Goal: Task Accomplishment & Management: Manage account settings

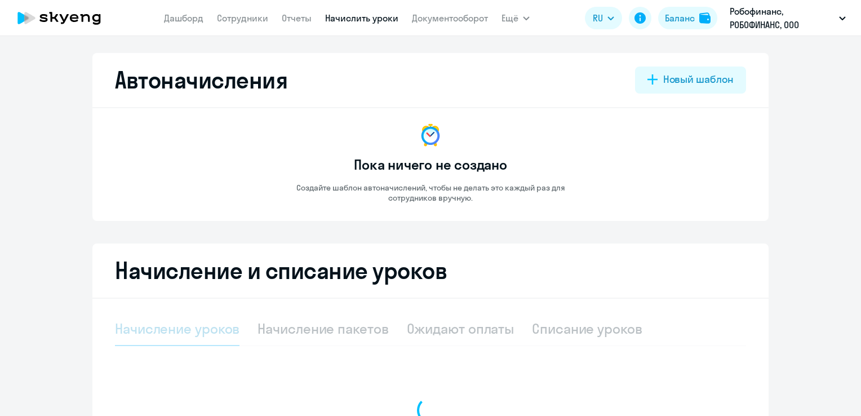
select select "10"
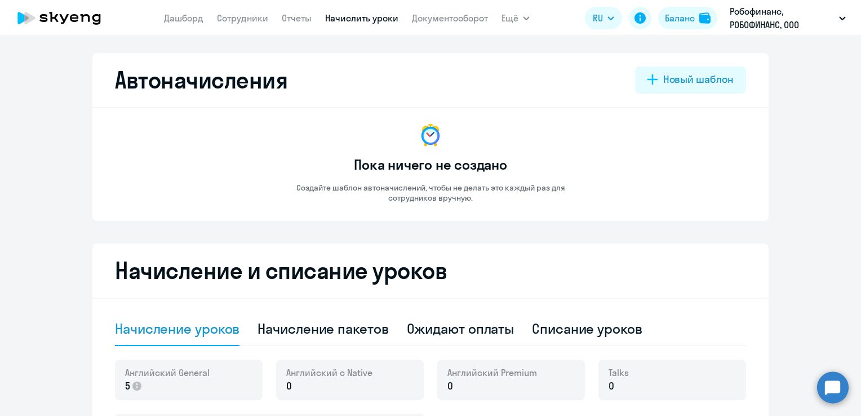
click at [614, 35] on app-header "Дашборд Сотрудники Отчеты Начислить уроки Документооборот Ещё Дашборд Сотрудник…" at bounding box center [430, 18] width 861 height 36
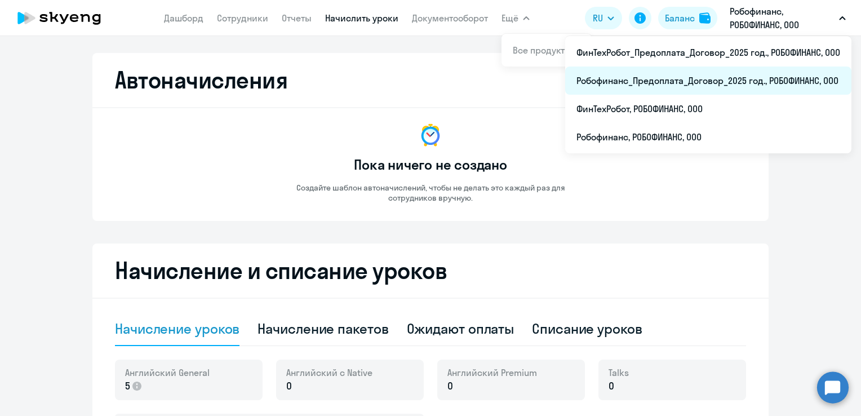
click at [722, 81] on li "Робофинанс_Предоплата_Договор_2025 год., РОБОФИНАНС, ООО" at bounding box center [708, 81] width 286 height 28
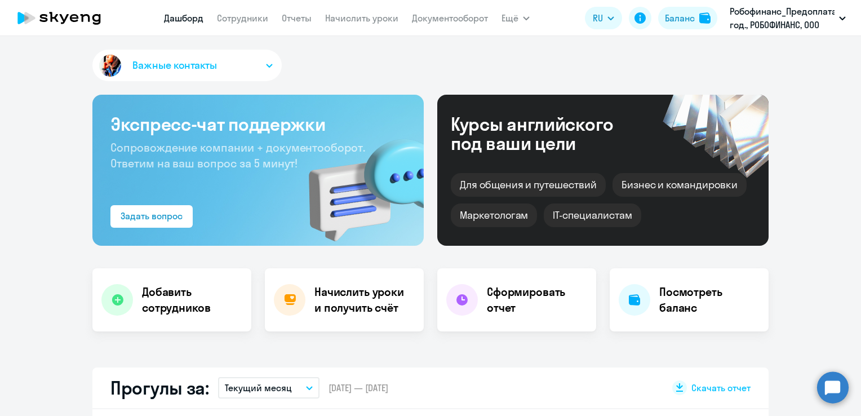
select select "30"
click at [227, 21] on link "Сотрудники" at bounding box center [242, 17] width 51 height 11
select select "30"
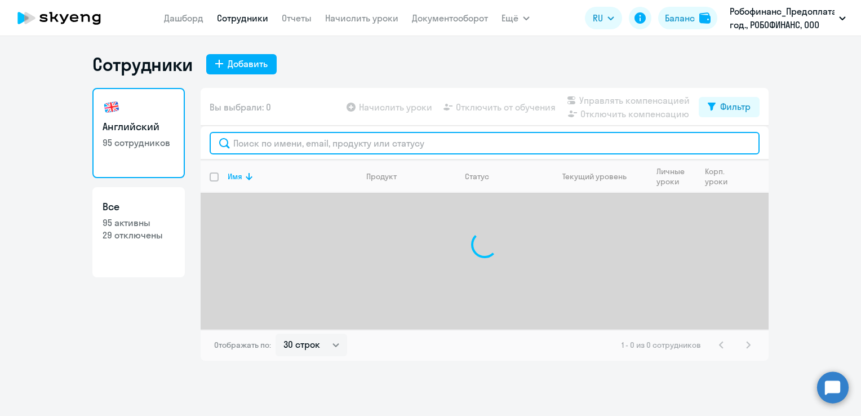
drag, startPoint x: 282, startPoint y: 149, endPoint x: 289, endPoint y: 137, distance: 13.9
click at [282, 149] on input "text" at bounding box center [485, 143] width 550 height 23
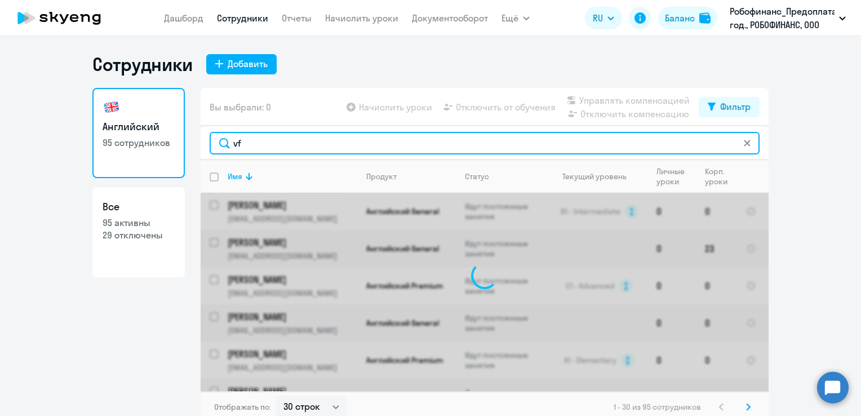
type input "v"
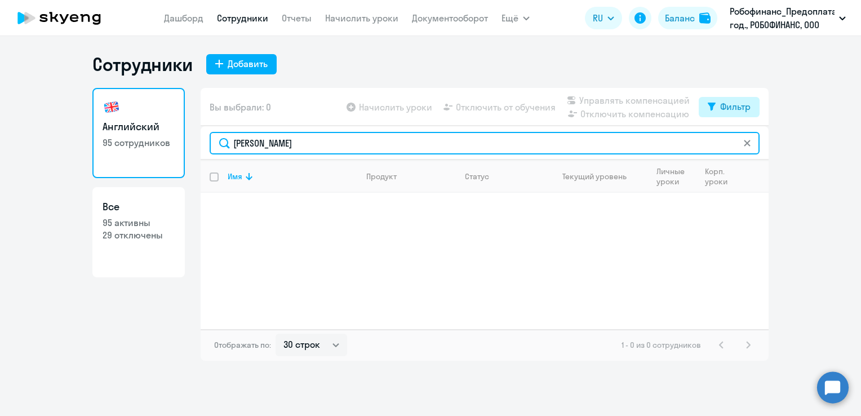
type input "маслов"
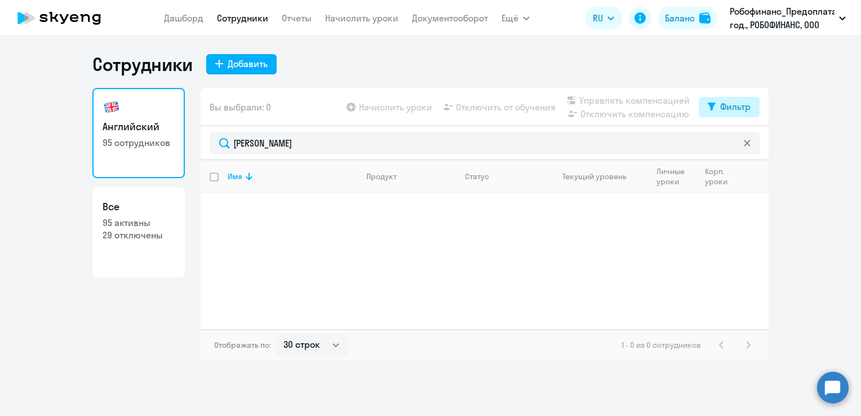
click at [735, 113] on button "Фильтр" at bounding box center [729, 107] width 61 height 20
click at [742, 145] on span at bounding box center [741, 143] width 19 height 11
click at [732, 144] on input "checkbox" at bounding box center [731, 143] width 1 height 1
checkbox input "true"
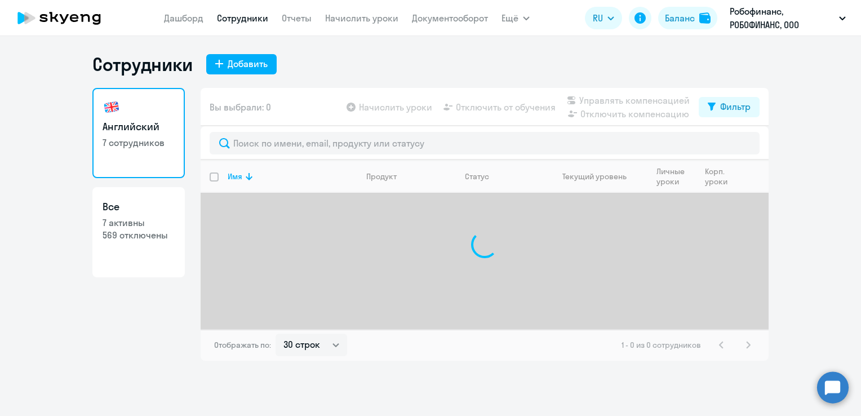
select select "30"
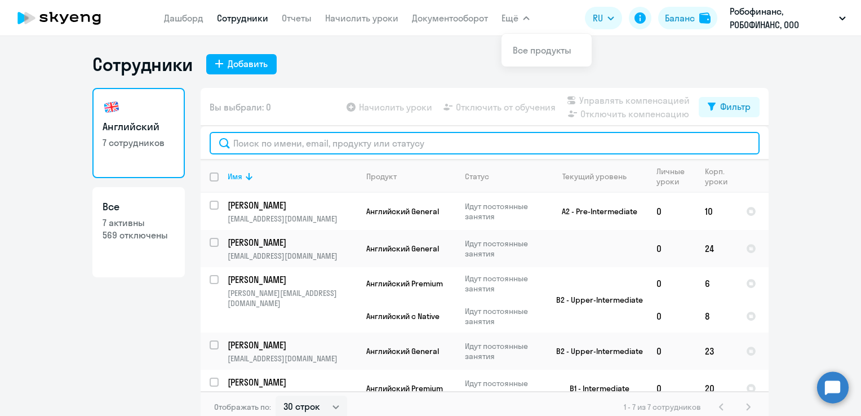
click at [289, 136] on input "text" at bounding box center [485, 143] width 550 height 23
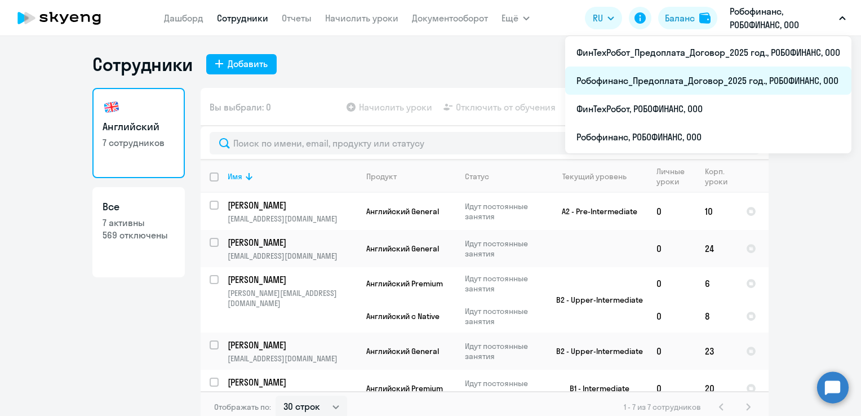
click at [669, 77] on li "Робофинанс_Предоплата_Договор_2025 год., РОБОФИНАНС, ООО" at bounding box center [708, 81] width 286 height 28
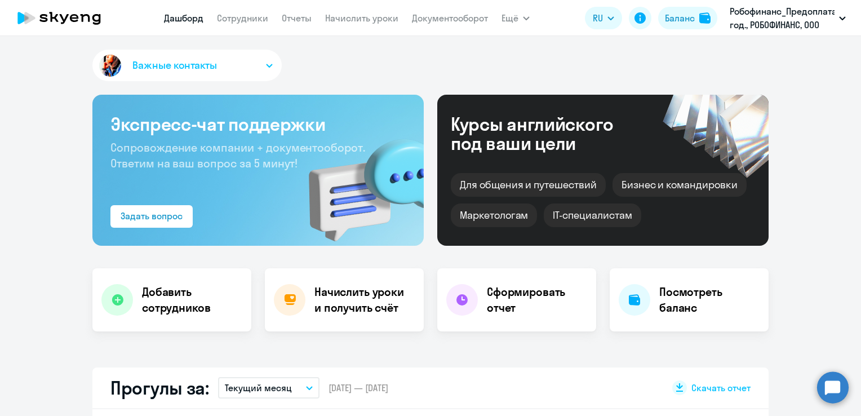
select select "30"
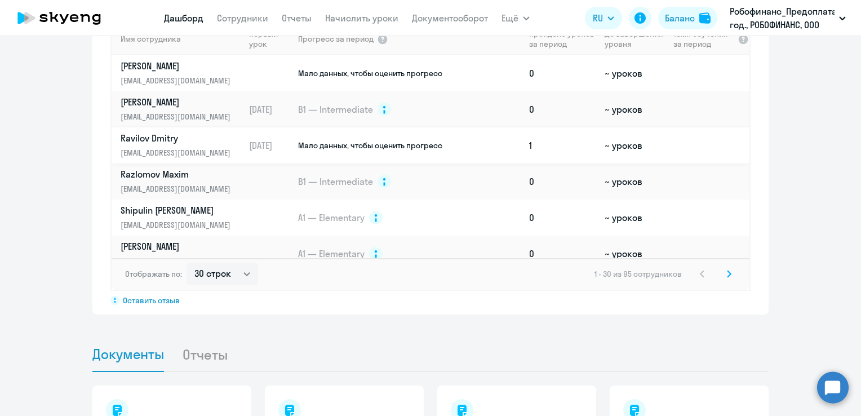
scroll to position [676, 0]
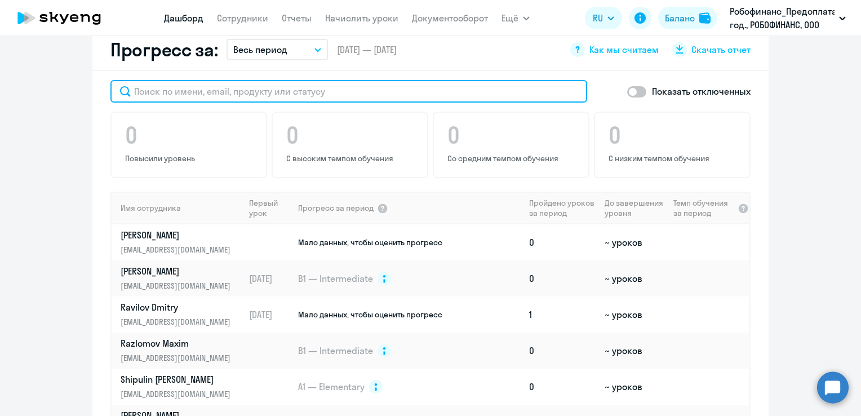
click at [300, 80] on input "text" at bounding box center [348, 91] width 477 height 23
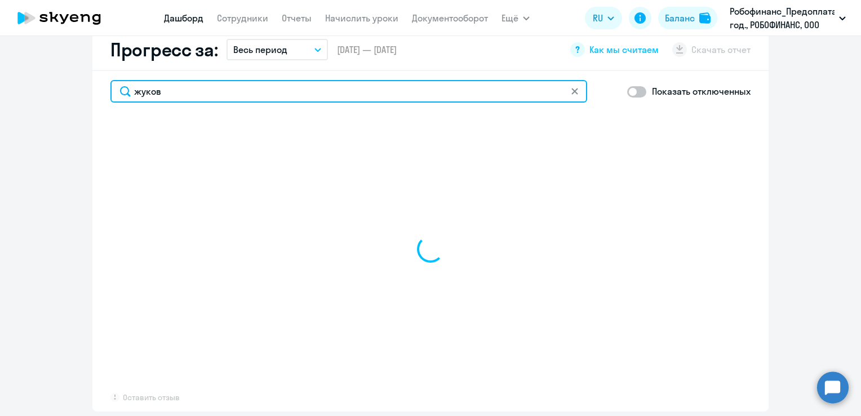
type input "[PERSON_NAME]"
select select "30"
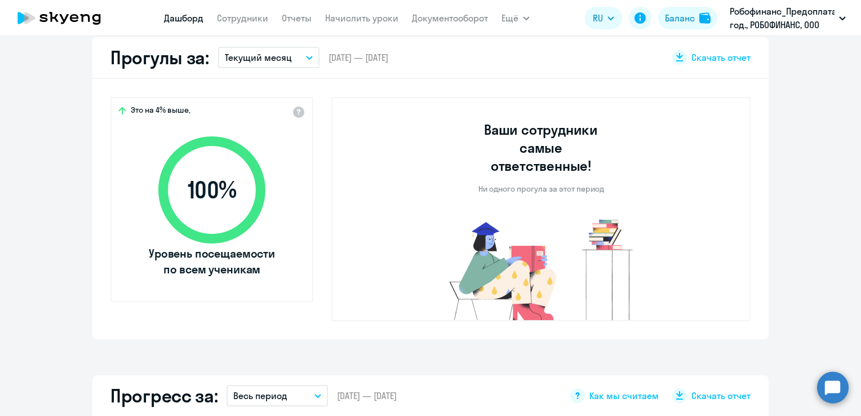
scroll to position [282, 0]
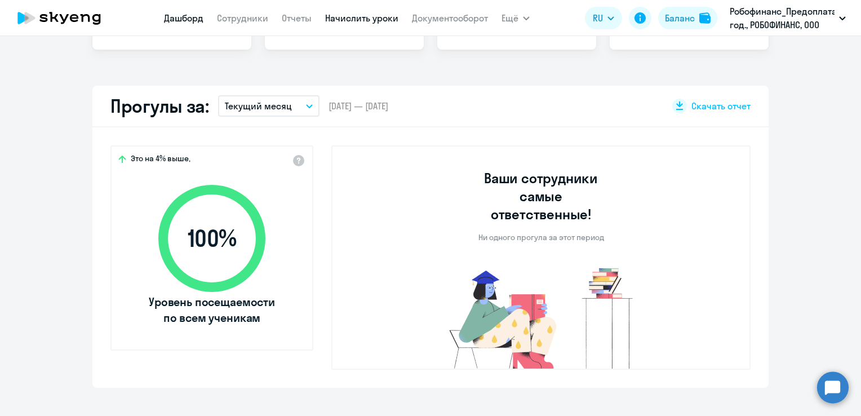
type input "[PERSON_NAME]"
click at [344, 22] on link "Начислить уроки" at bounding box center [361, 17] width 73 height 11
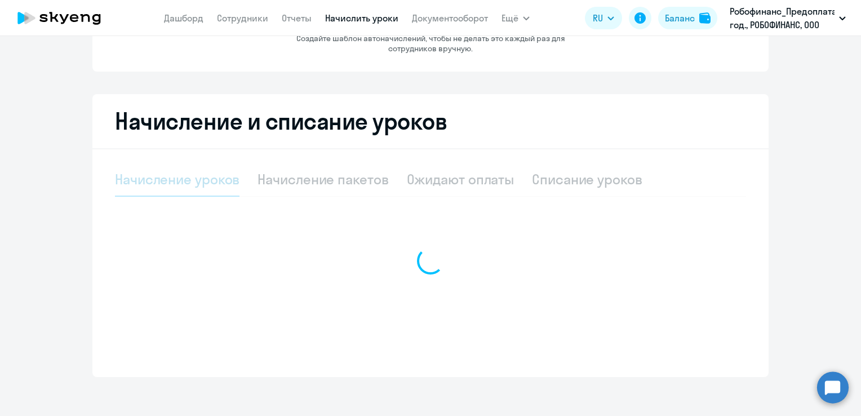
select select "10"
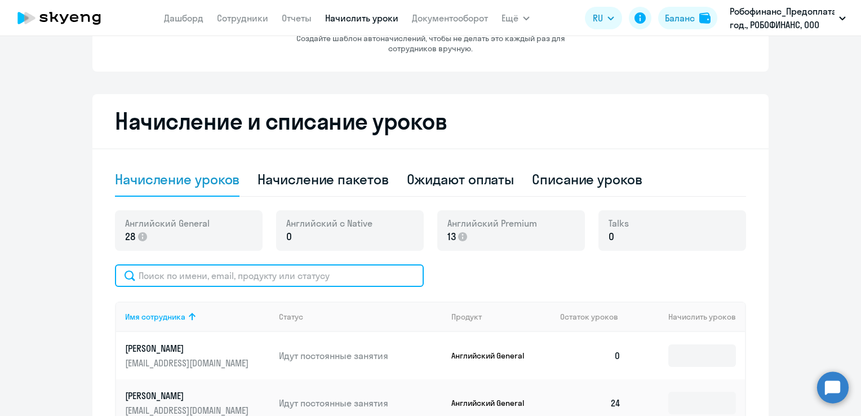
click at [271, 267] on input "text" at bounding box center [269, 275] width 309 height 23
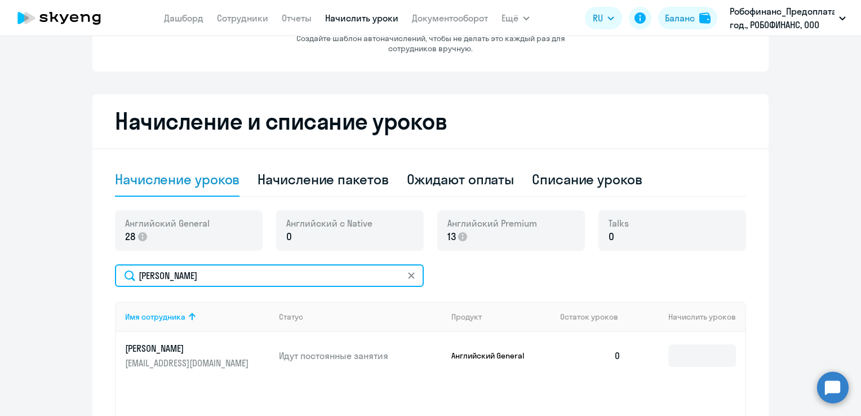
type input "[PERSON_NAME]"
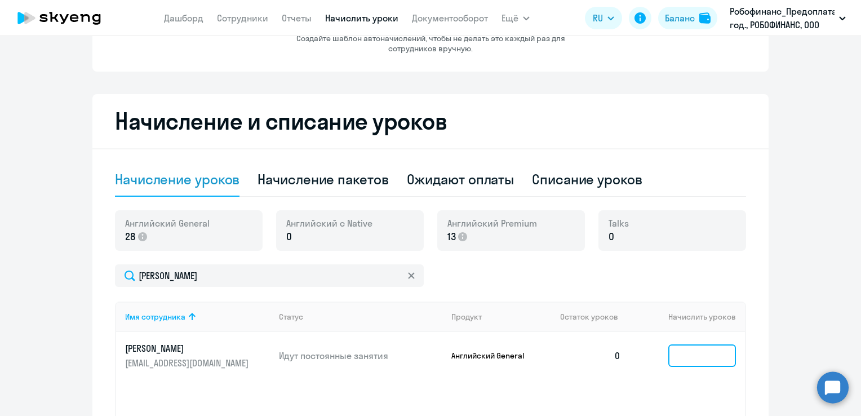
click at [690, 355] on input at bounding box center [703, 355] width 68 height 23
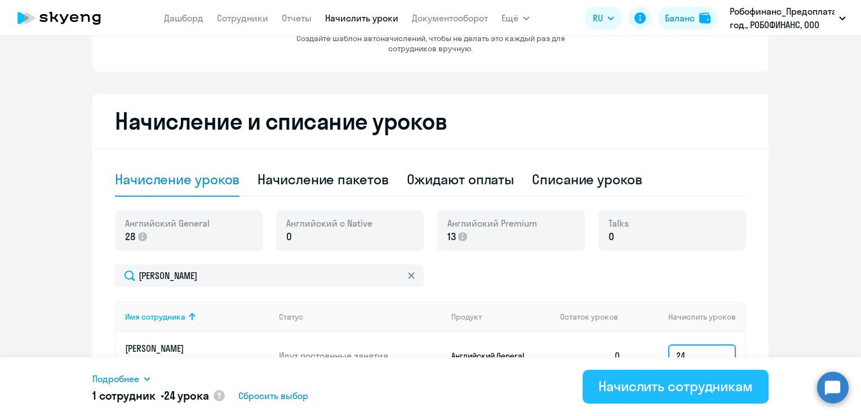
type input "24"
click at [638, 384] on div "Начислить сотрудникам" at bounding box center [676, 386] width 154 height 18
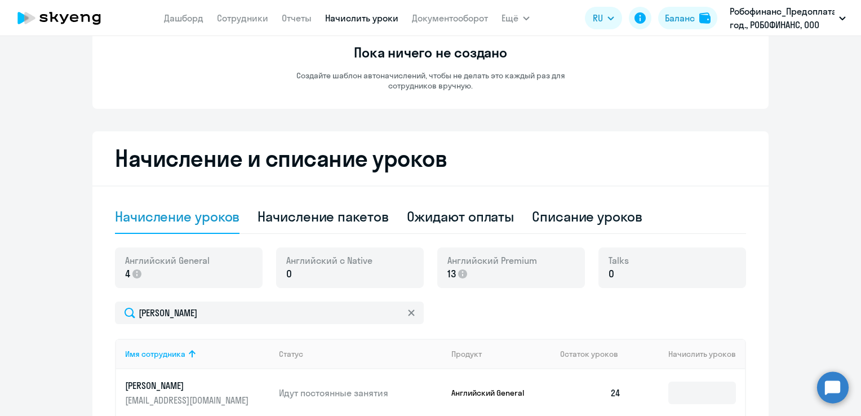
scroll to position [93, 0]
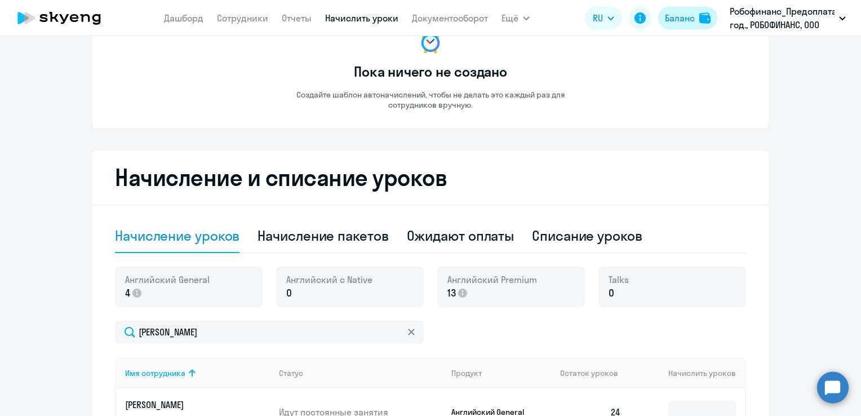
click at [690, 24] on div "Баланс" at bounding box center [680, 18] width 30 height 14
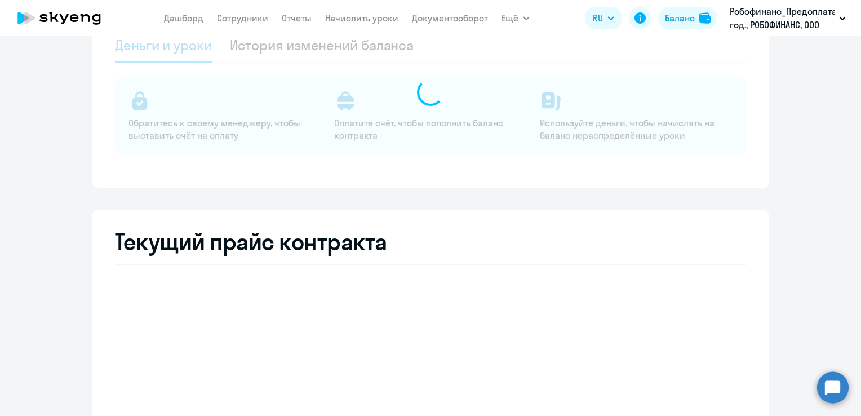
select select "english_adult_not_native_speaker"
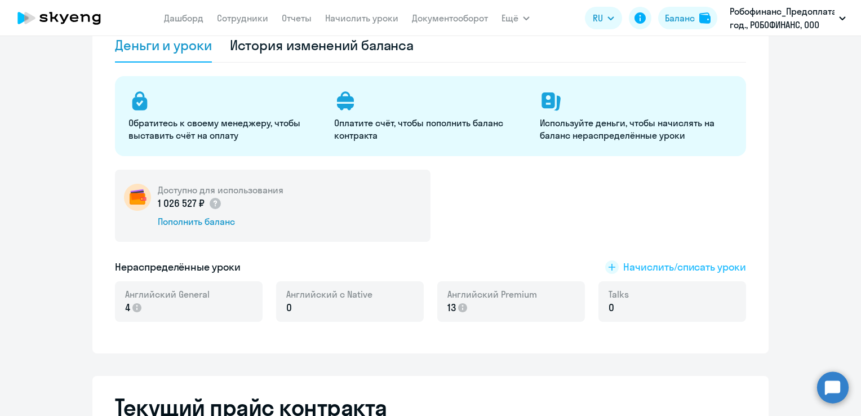
click at [694, 267] on span "Начислить/списать уроки" at bounding box center [684, 267] width 123 height 15
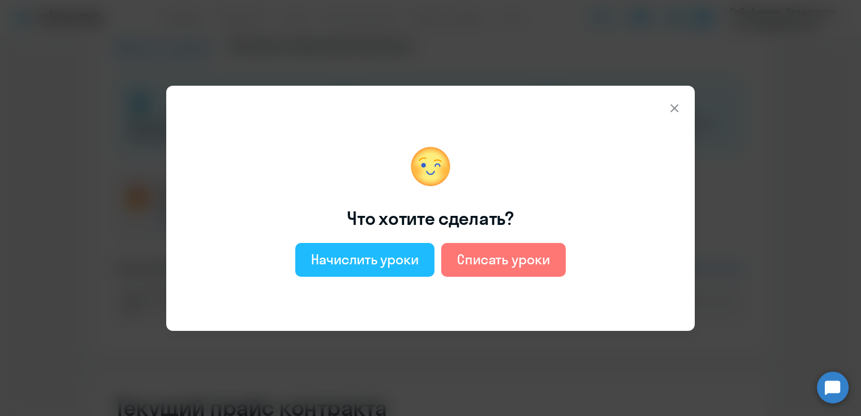
click at [399, 250] on div "Начислить уроки" at bounding box center [365, 259] width 108 height 18
select select "english_adult_not_native_speaker"
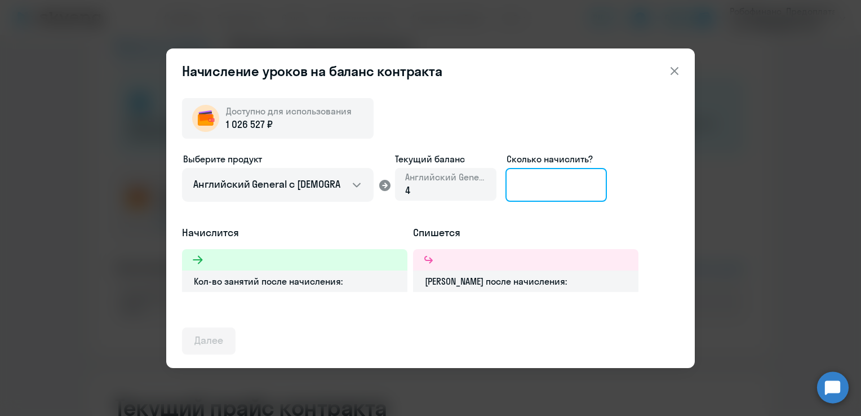
click at [570, 192] on input at bounding box center [556, 185] width 101 height 34
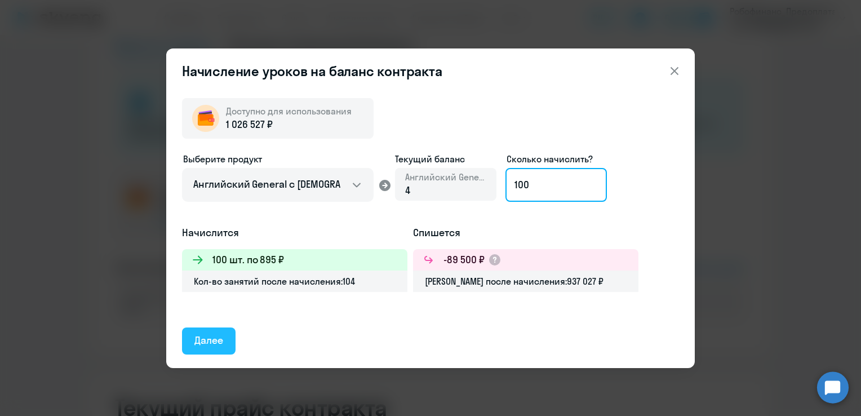
type input "100"
click at [194, 337] on div "Далее" at bounding box center [208, 340] width 29 height 15
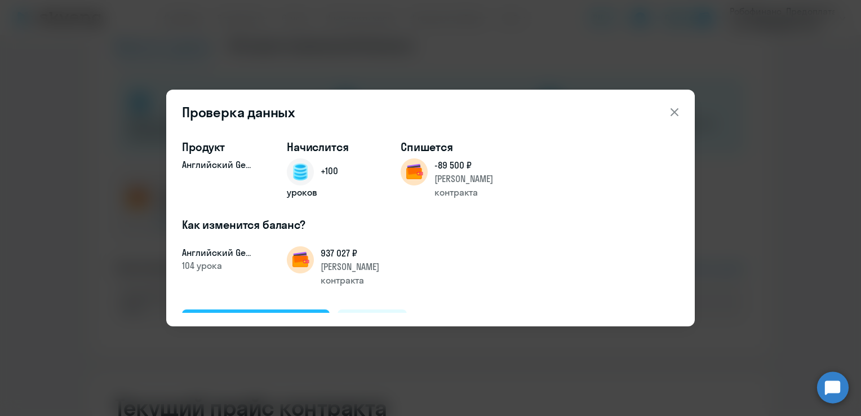
click at [244, 315] on div "Подтвердить и начислить" at bounding box center [255, 322] width 123 height 15
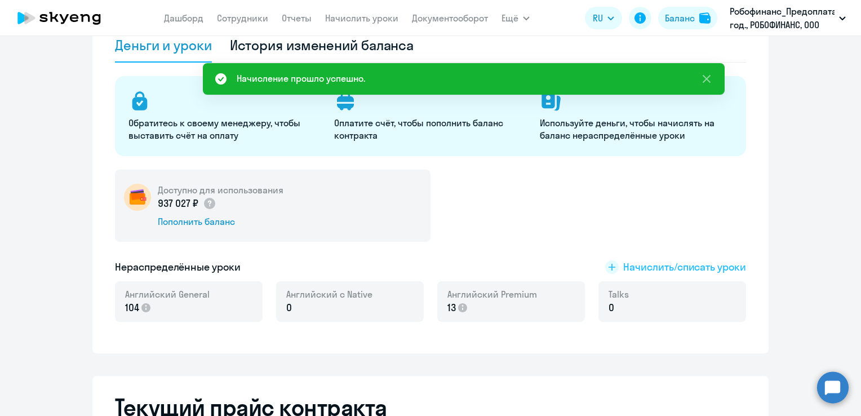
click at [706, 266] on span "Начислить/списать уроки" at bounding box center [684, 267] width 123 height 15
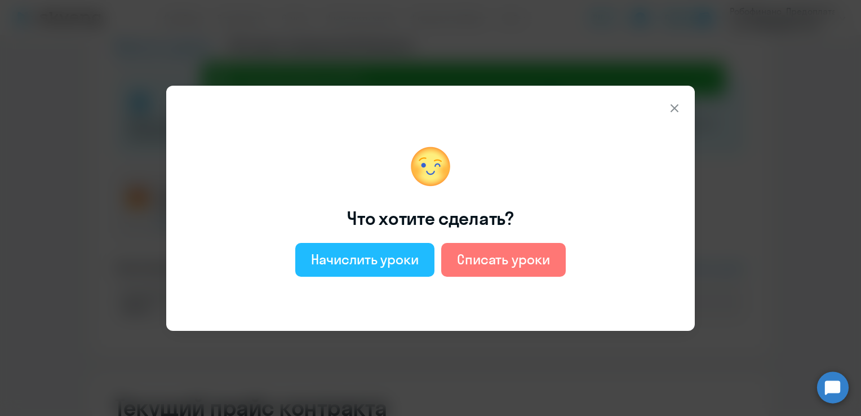
click at [418, 260] on div "Начислить уроки" at bounding box center [365, 259] width 108 height 18
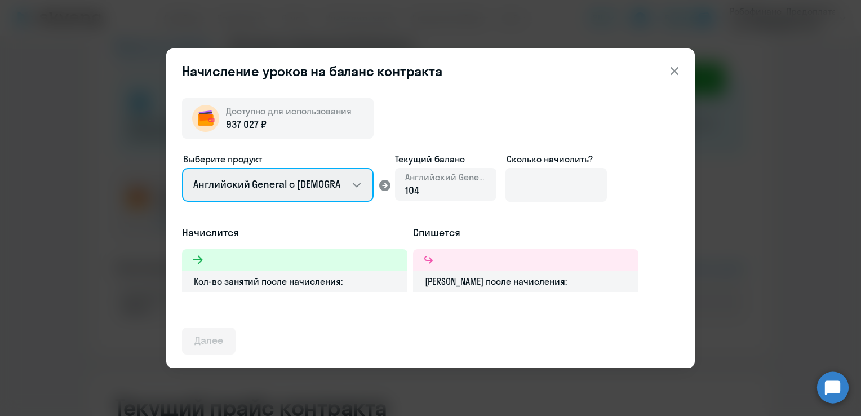
click at [366, 192] on select "Английский General с [DEMOGRAPHIC_DATA] преподавателем Английский General с [DE…" at bounding box center [278, 185] width 192 height 34
select select "english_adult_not_native_speaker_premium"
click at [182, 168] on select "Английский General с [DEMOGRAPHIC_DATA] преподавателем Английский General с [DE…" at bounding box center [278, 185] width 192 height 34
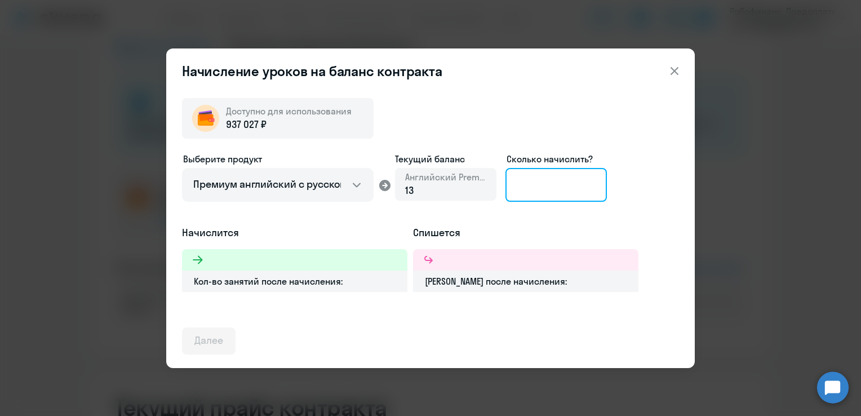
click at [579, 180] on input at bounding box center [556, 185] width 101 height 34
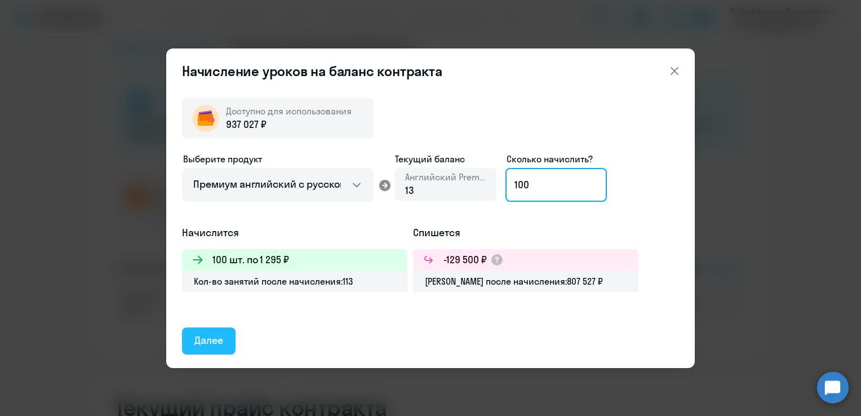
type input "100"
click at [191, 342] on button "Далее" at bounding box center [209, 340] width 54 height 27
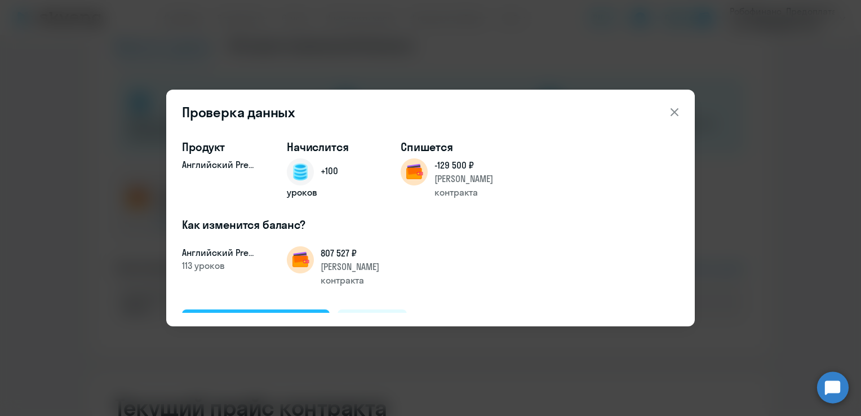
click at [230, 315] on div "Подтвердить и начислить" at bounding box center [255, 322] width 123 height 15
